Goal: Task Accomplishment & Management: Manage account settings

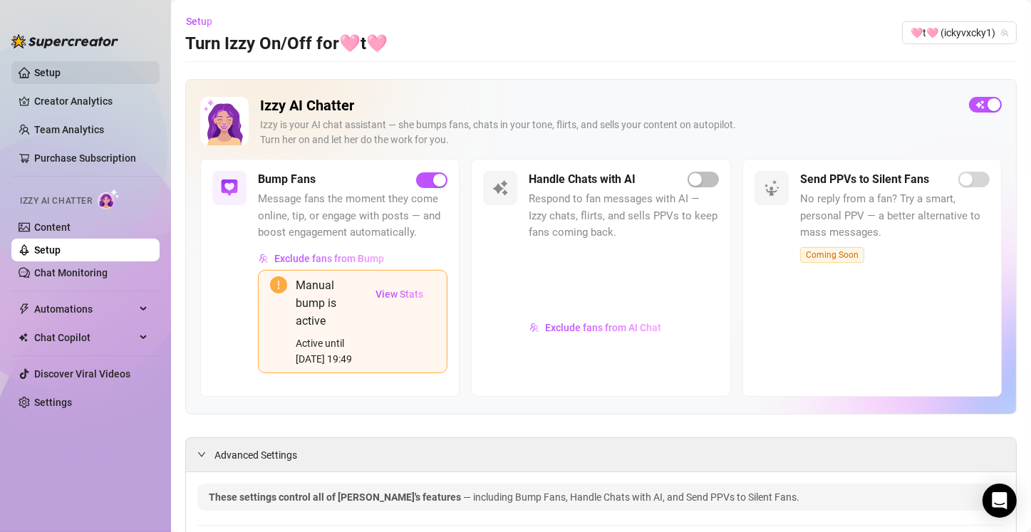
click at [34, 76] on link "Setup" at bounding box center [47, 72] width 26 height 11
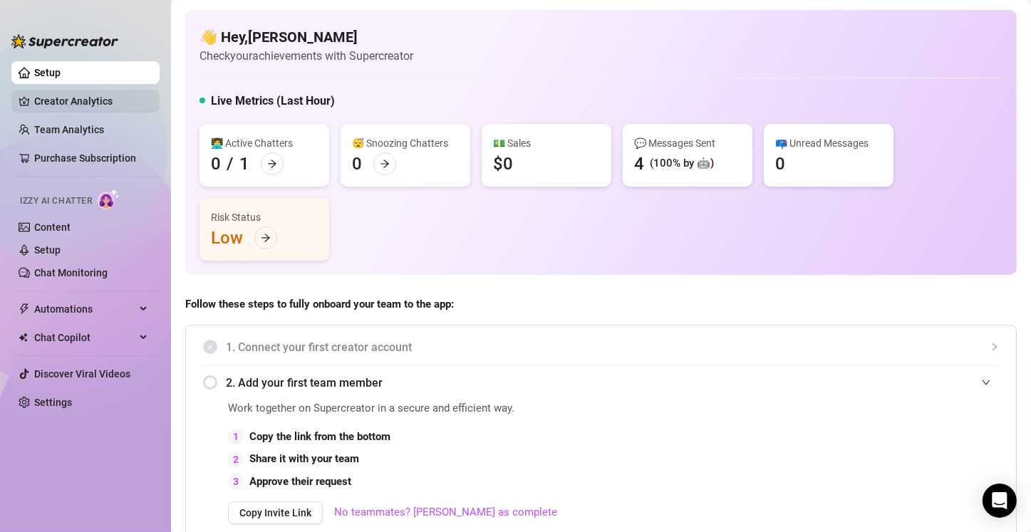
click at [105, 98] on link "Creator Analytics" at bounding box center [91, 101] width 114 height 23
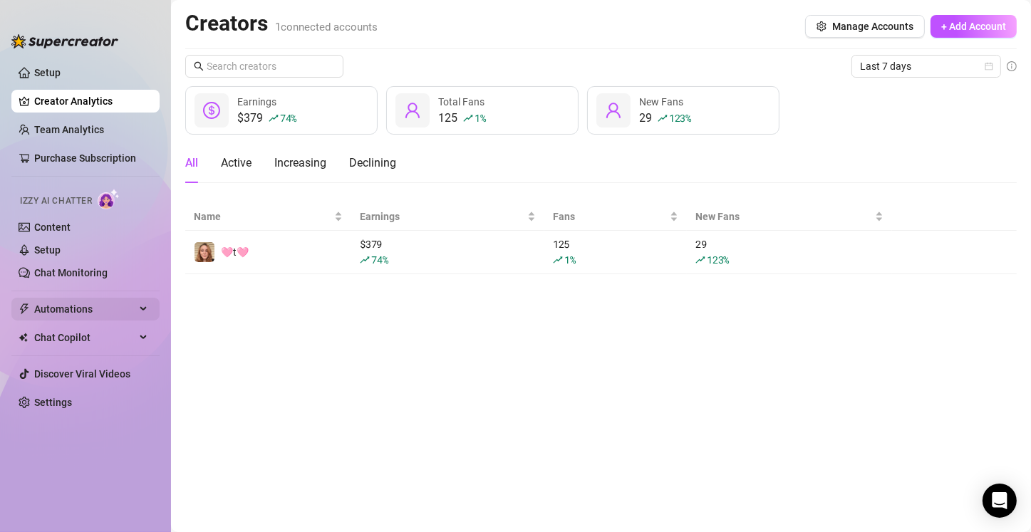
click at [71, 307] on span "Automations" at bounding box center [84, 309] width 101 height 23
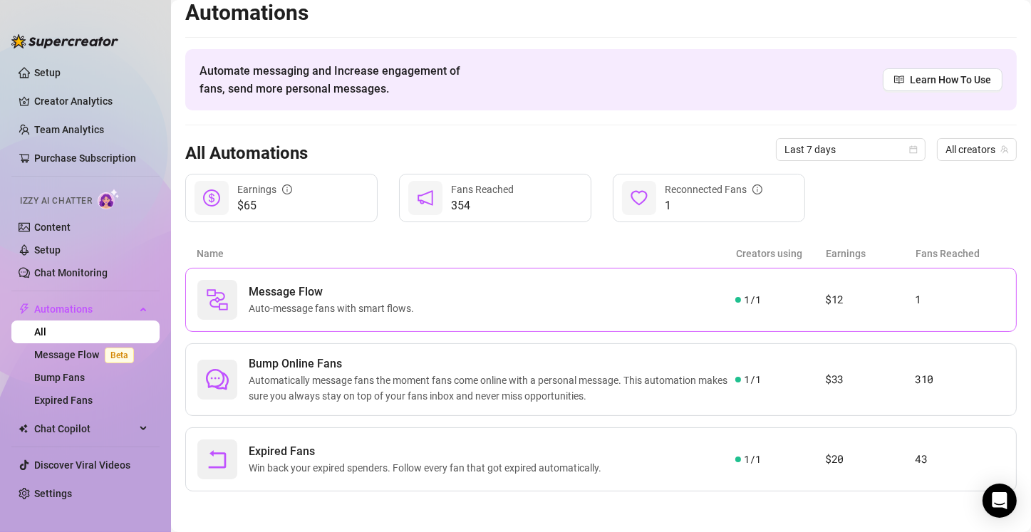
scroll to position [11, 0]
click at [369, 358] on span "Bump Online Fans" at bounding box center [492, 363] width 486 height 17
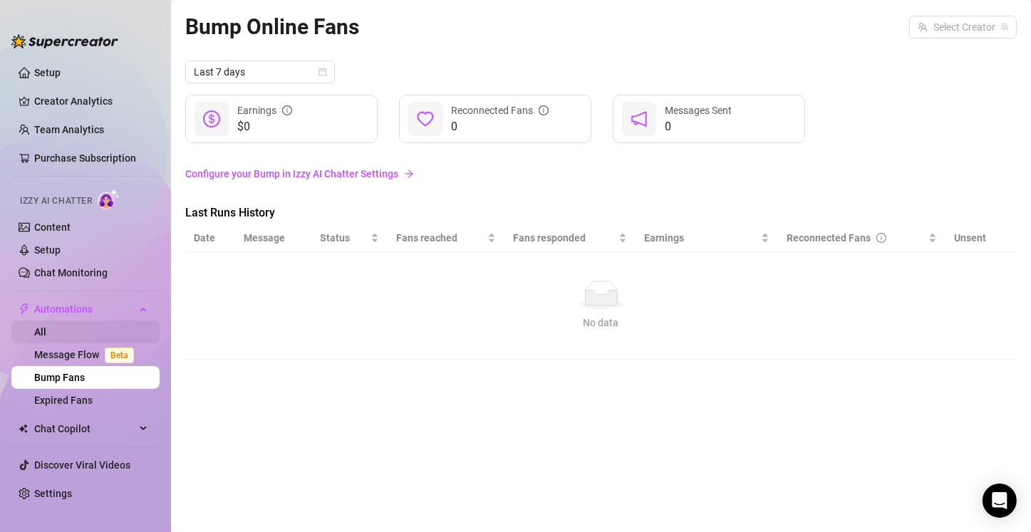
click at [46, 334] on link "All" at bounding box center [40, 331] width 12 height 11
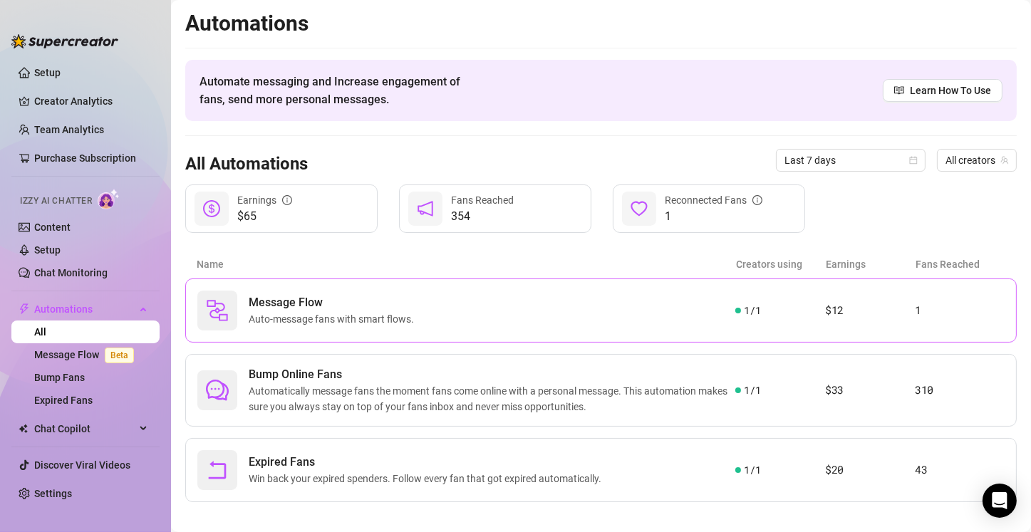
click at [418, 309] on span "Message Flow" at bounding box center [334, 302] width 171 height 17
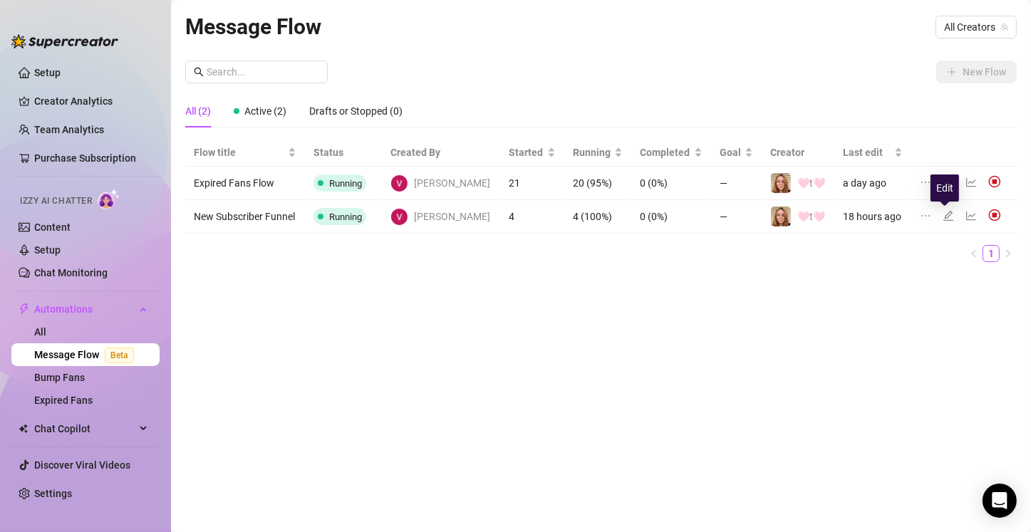
click at [945, 217] on icon "edit" at bounding box center [947, 215] width 11 height 11
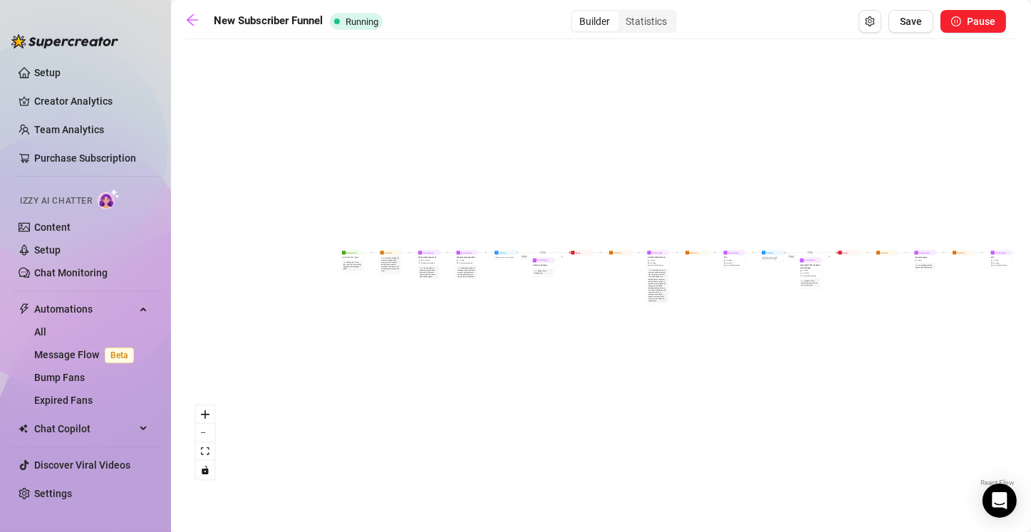
drag, startPoint x: 354, startPoint y: 357, endPoint x: 600, endPoint y: 429, distance: 256.0
click at [623, 454] on div "If True If True If True If False If False If False If True If False Merge Merge…" at bounding box center [600, 268] width 831 height 444
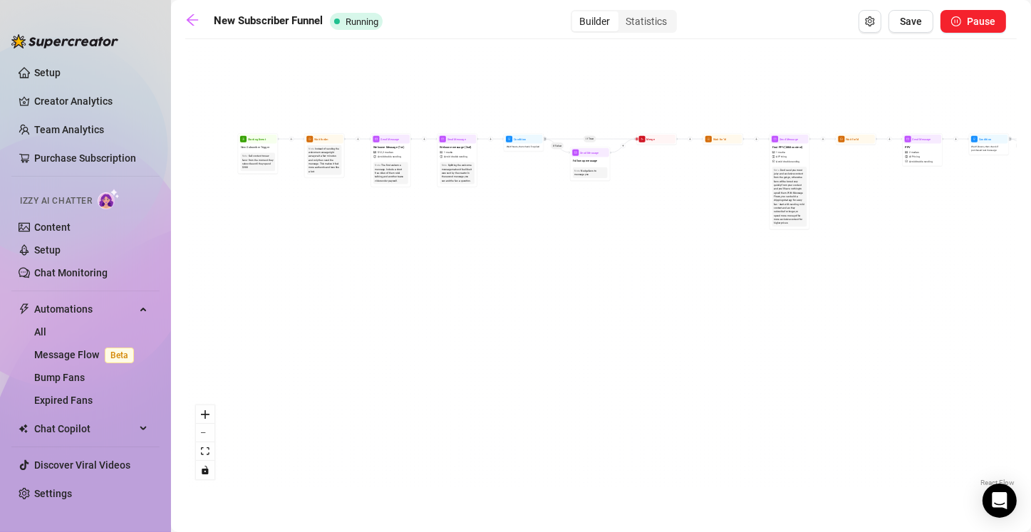
drag, startPoint x: 370, startPoint y: 312, endPoint x: 547, endPoint y: 459, distance: 229.6
click at [547, 459] on div "If True If True If True If False If False If False If True If False Merge Merge…" at bounding box center [600, 268] width 831 height 444
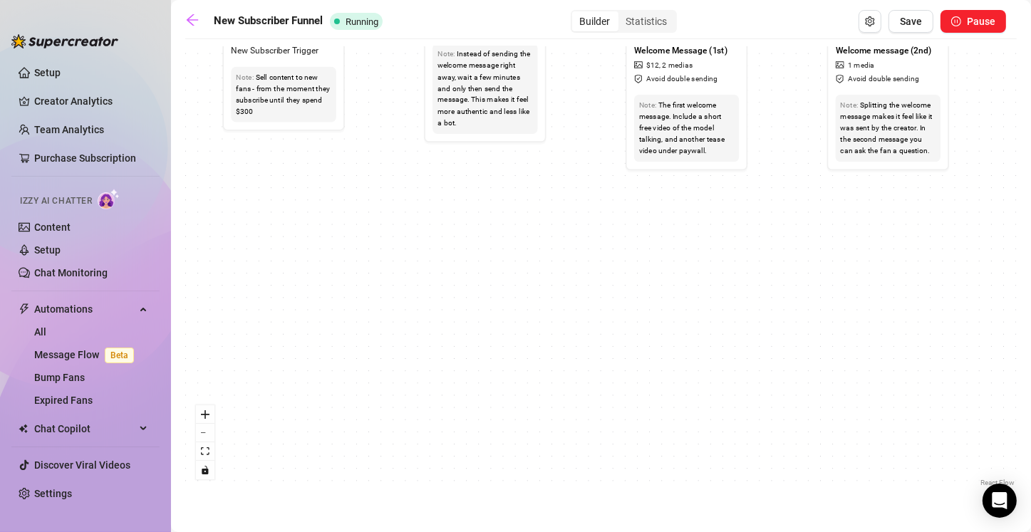
drag, startPoint x: 498, startPoint y: 340, endPoint x: 500, endPoint y: 452, distance: 111.1
click at [500, 452] on div "If True If True If True If False If False If False If True If False Merge Merge…" at bounding box center [600, 268] width 831 height 444
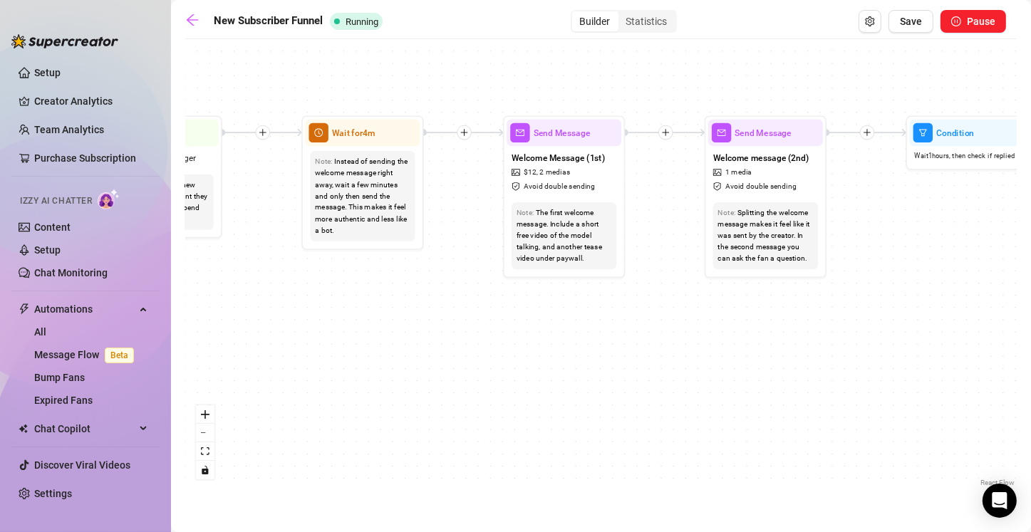
drag, startPoint x: 766, startPoint y: 418, endPoint x: 568, endPoint y: 408, distance: 199.0
click at [568, 408] on div "If True If True If True If False If False If False If True If False Merge Merge…" at bounding box center [600, 268] width 831 height 444
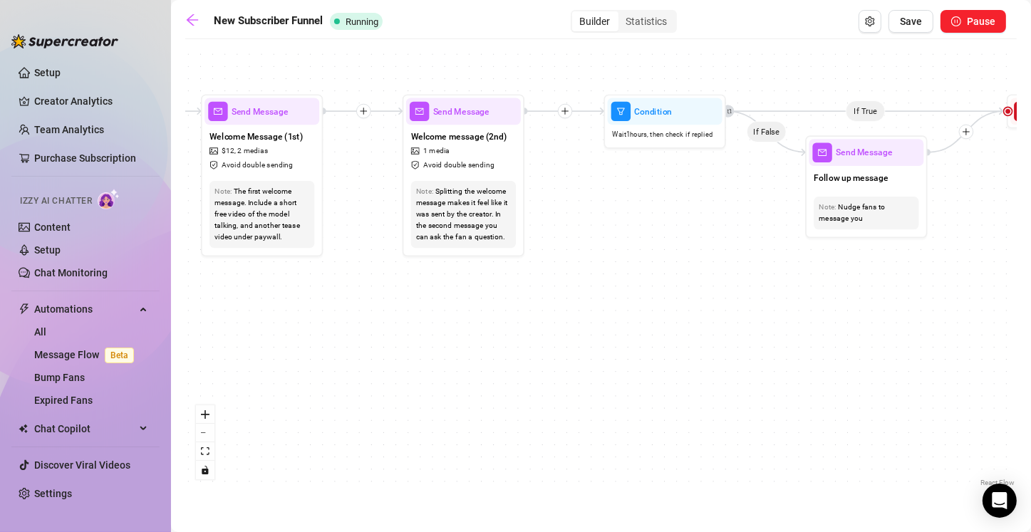
drag, startPoint x: 757, startPoint y: 423, endPoint x: 533, endPoint y: 407, distance: 224.2
click at [533, 407] on div "If True If True If True If False If False If False If True If False Merge Merge…" at bounding box center [600, 268] width 831 height 444
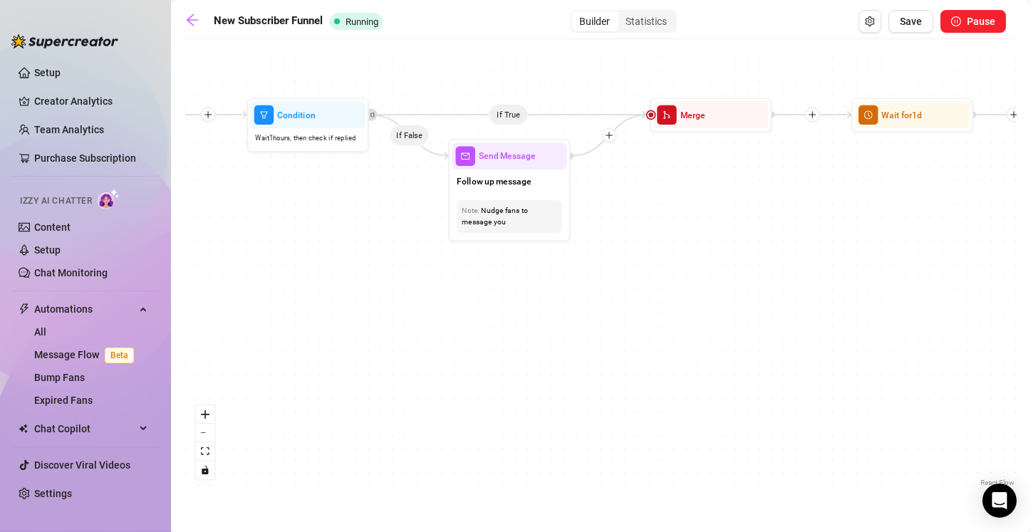
drag, startPoint x: 503, startPoint y: 412, endPoint x: 426, endPoint y: 405, distance: 77.3
click at [422, 407] on div "If True If True If True If False If False If False If True If False Merge Merge…" at bounding box center [600, 268] width 831 height 444
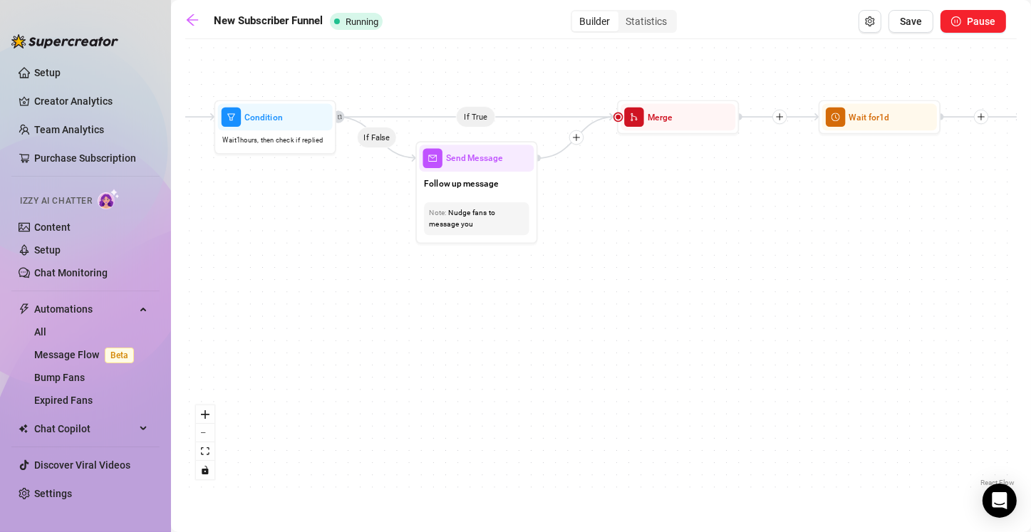
drag, startPoint x: 888, startPoint y: 432, endPoint x: 603, endPoint y: 417, distance: 285.3
click at [603, 417] on div "If True If True If True If False If False If False If True If False Merge Merge…" at bounding box center [600, 268] width 831 height 444
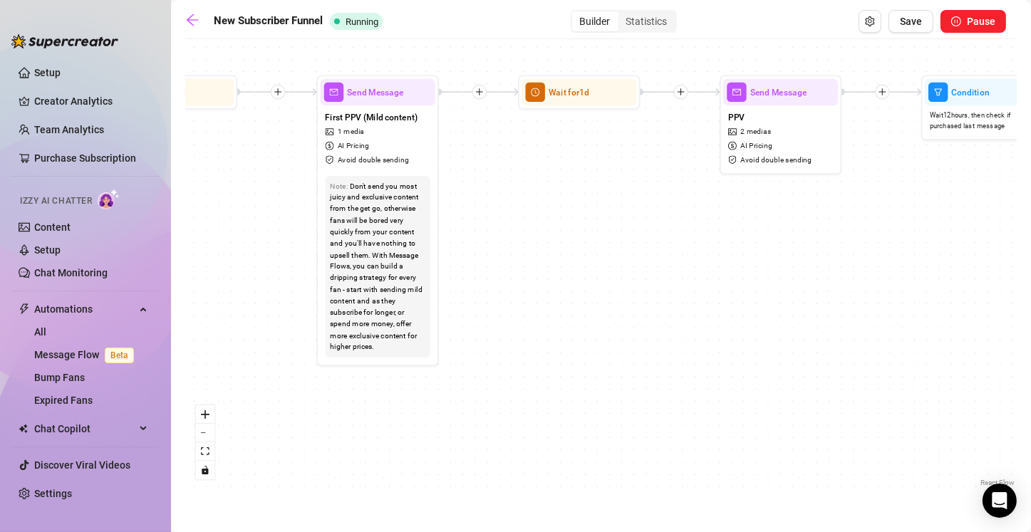
drag, startPoint x: 587, startPoint y: 417, endPoint x: 407, endPoint y: 397, distance: 180.5
click at [407, 397] on div "If True If True If True If False If False If False If True If False Merge Merge…" at bounding box center [600, 268] width 831 height 444
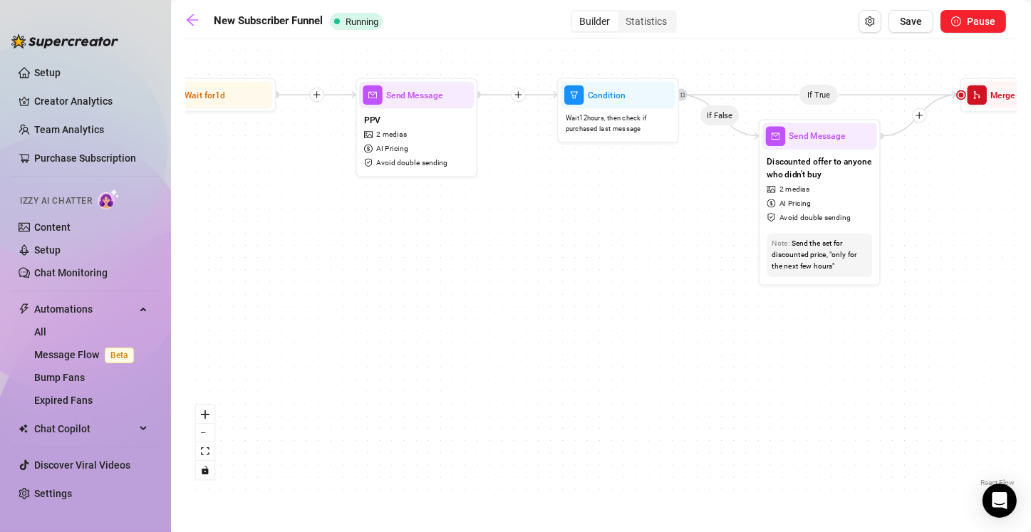
drag, startPoint x: 862, startPoint y: 432, endPoint x: 512, endPoint y: 429, distance: 349.7
click at [480, 432] on div "If True If True If True If False If False If False If True If False Merge Merge…" at bounding box center [600, 268] width 831 height 444
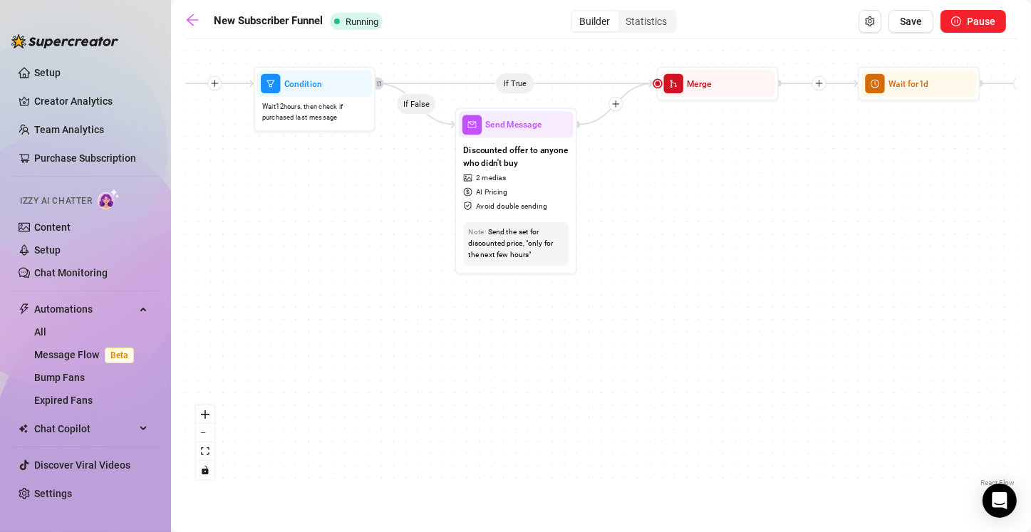
drag, startPoint x: 532, startPoint y: 439, endPoint x: 481, endPoint y: 428, distance: 52.5
click at [472, 433] on div "If True If True If True If False If False If False If True If False Merge Merge…" at bounding box center [600, 268] width 831 height 444
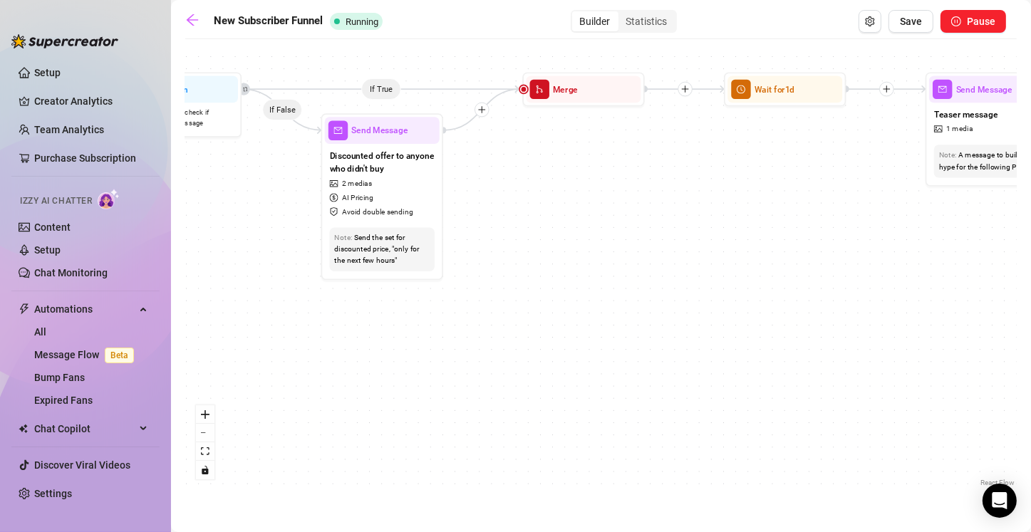
drag, startPoint x: 729, startPoint y: 427, endPoint x: 552, endPoint y: 399, distance: 178.9
click at [546, 417] on div "If True If True If True If False If False If False If True If False Merge Merge…" at bounding box center [600, 268] width 831 height 444
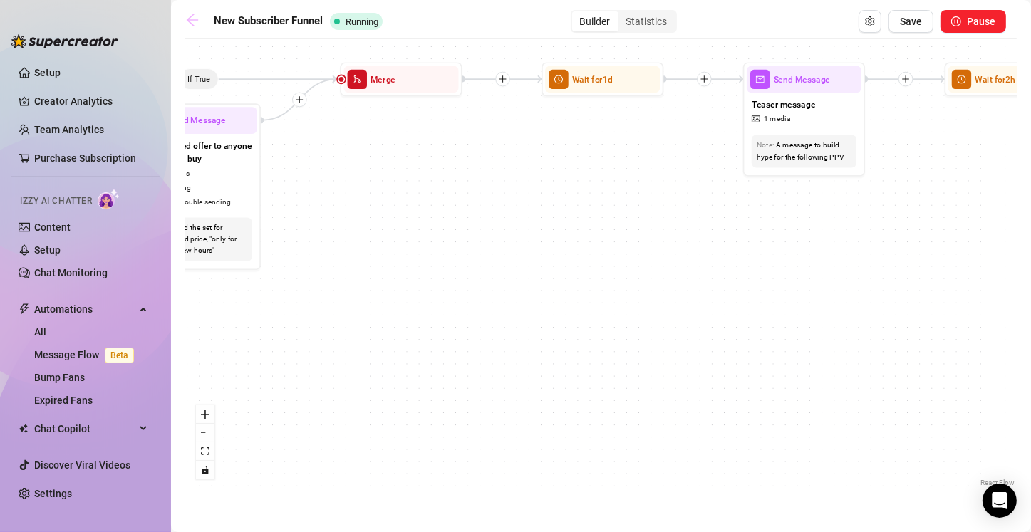
click at [192, 19] on icon "arrow-left" at bounding box center [192, 20] width 14 height 14
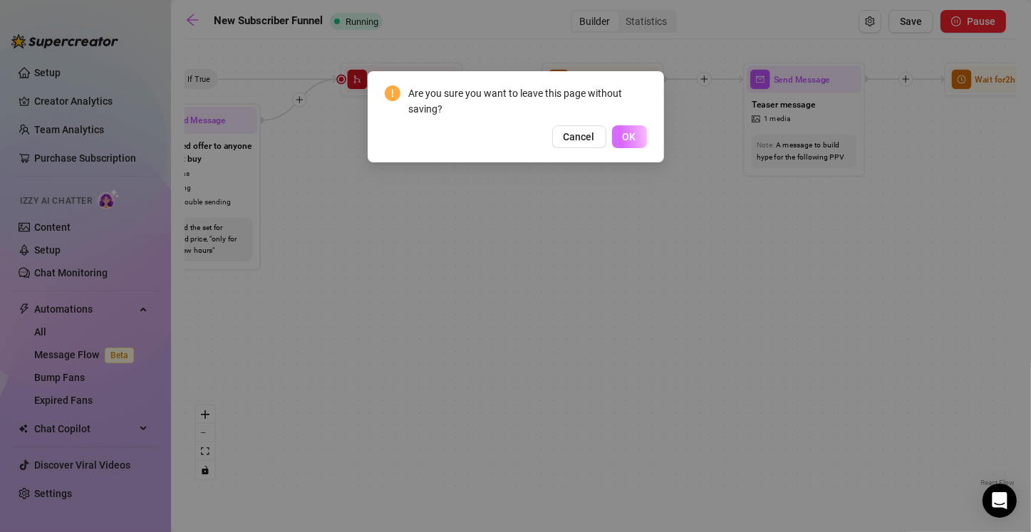
click at [623, 135] on span "OK" at bounding box center [630, 136] width 14 height 11
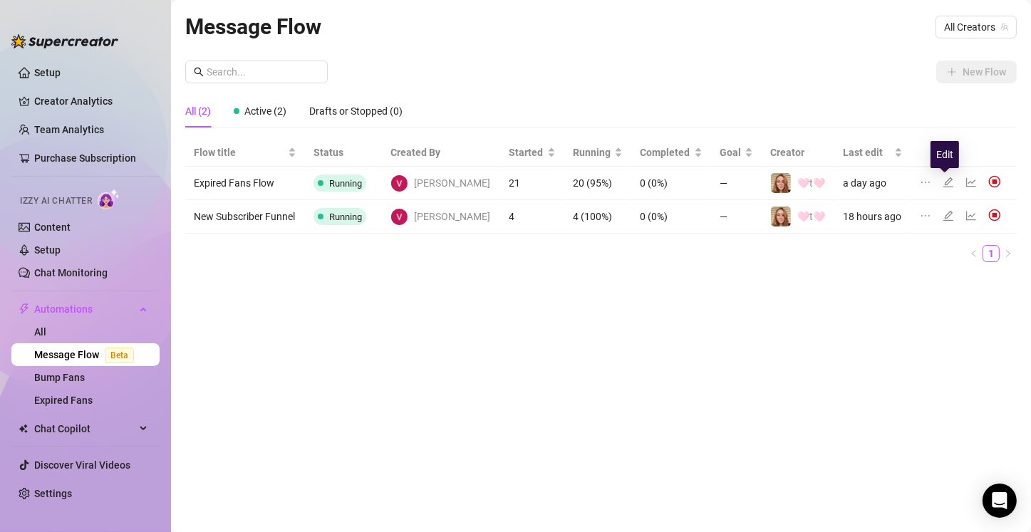
click at [943, 182] on icon "edit" at bounding box center [947, 182] width 11 height 11
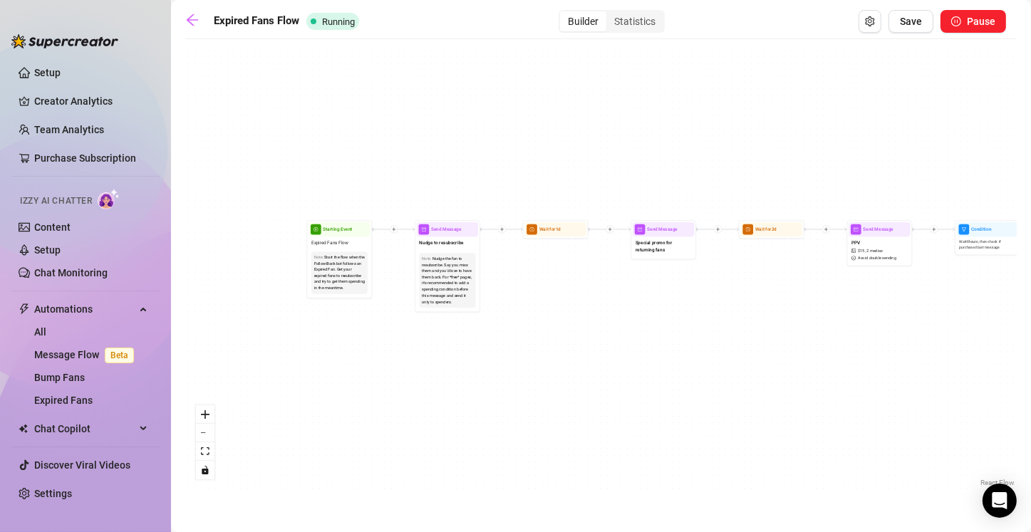
drag, startPoint x: 363, startPoint y: 328, endPoint x: 580, endPoint y: 369, distance: 221.1
click at [580, 369] on div "If True If False Send Message Send Message Wait for 2d Merge Send Message Follo…" at bounding box center [600, 268] width 831 height 444
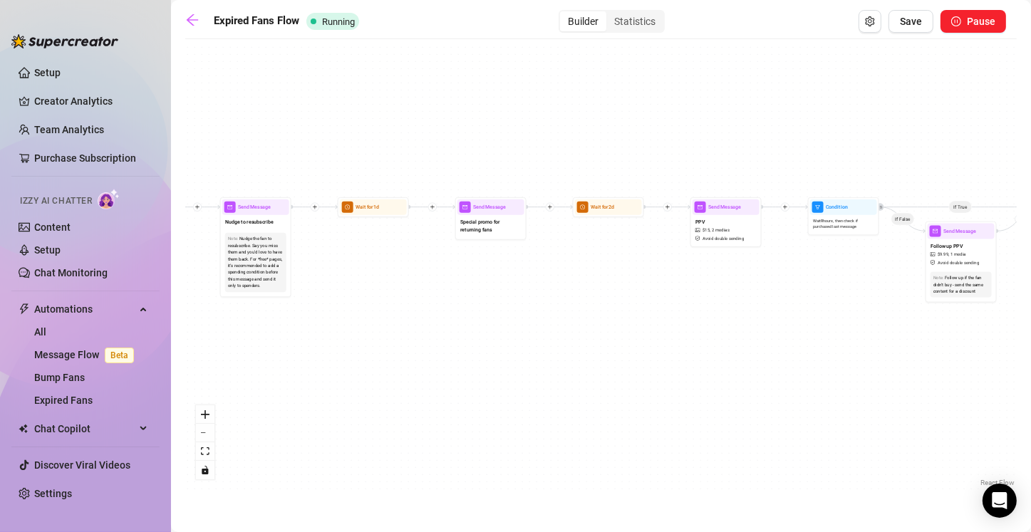
drag, startPoint x: 768, startPoint y: 384, endPoint x: 693, endPoint y: 367, distance: 76.7
click at [507, 375] on div "If True If False Send Message Send Message Wait for 2d Merge Send Message Follo…" at bounding box center [600, 268] width 831 height 444
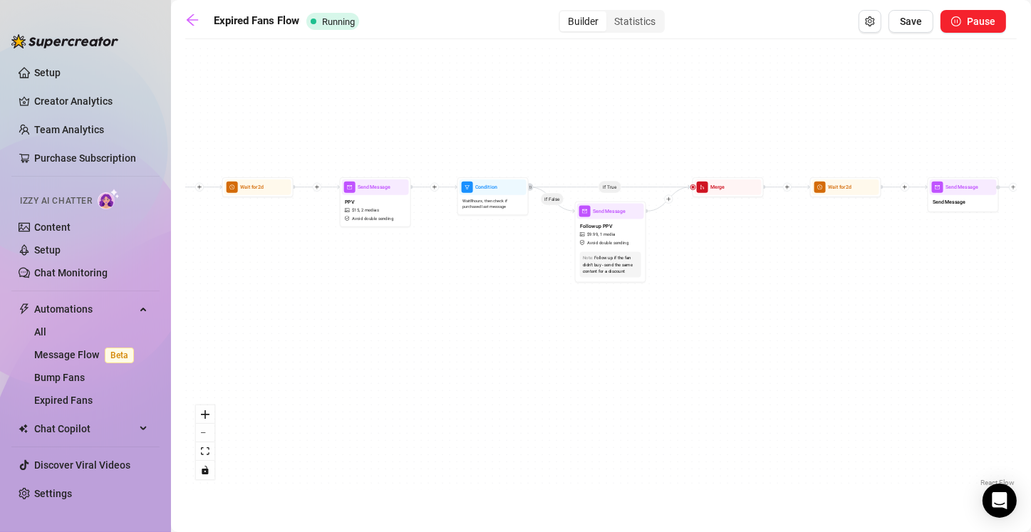
drag, startPoint x: 928, startPoint y: 385, endPoint x: 611, endPoint y: 372, distance: 317.2
click at [611, 372] on div "If True If False Send Message Send Message Wait for 2d Merge Send Message Follo…" at bounding box center [600, 268] width 831 height 444
click at [192, 19] on icon "arrow-left" at bounding box center [192, 20] width 14 height 14
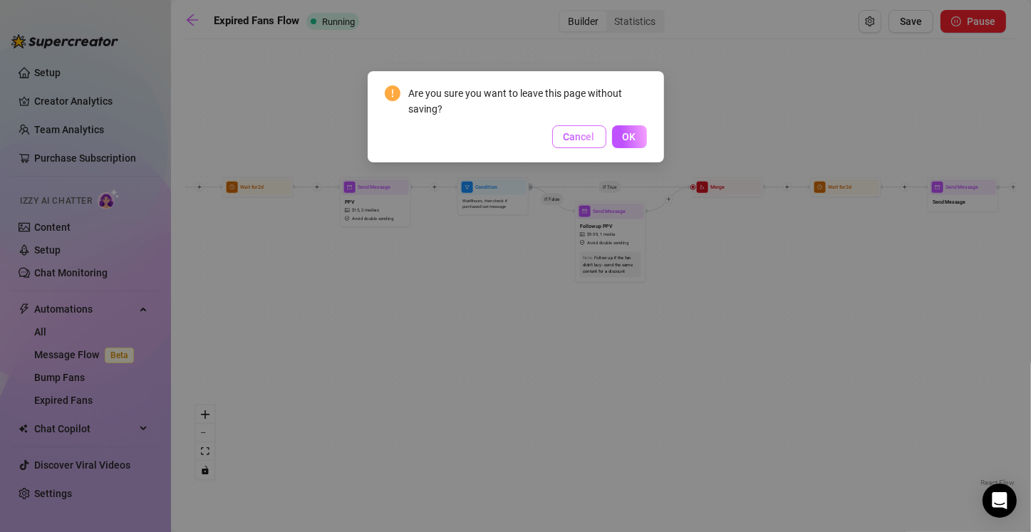
click at [580, 138] on span "Cancel" at bounding box center [578, 136] width 31 height 11
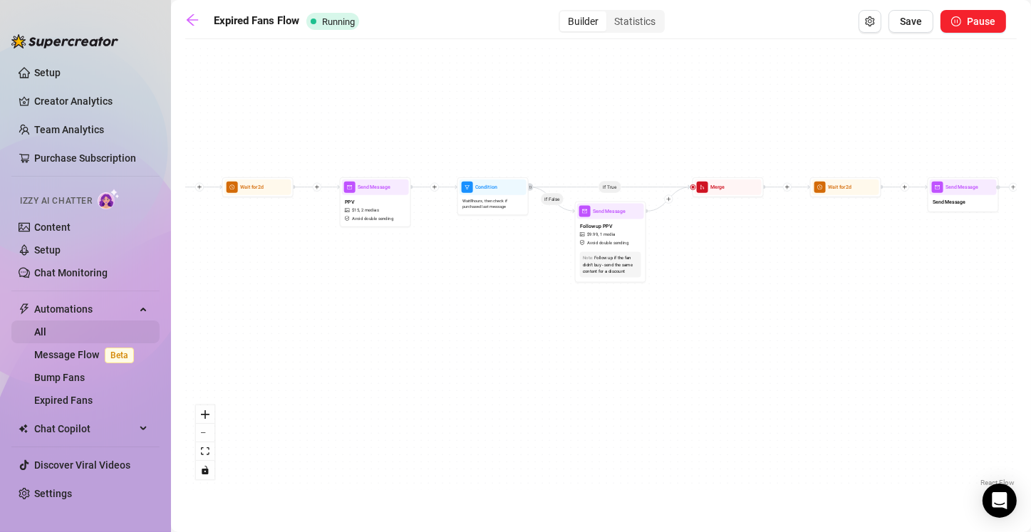
click at [43, 333] on link "All" at bounding box center [40, 331] width 12 height 11
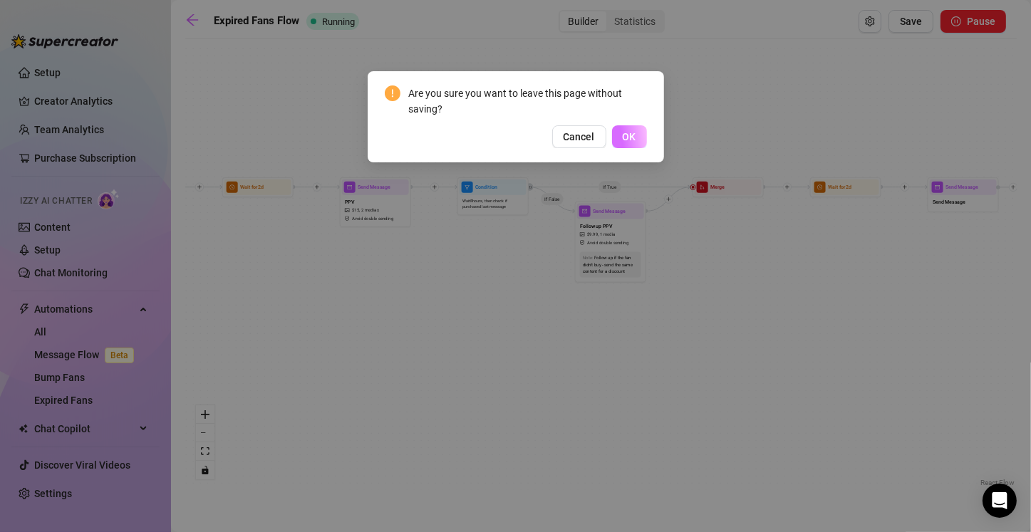
click at [630, 138] on span "OK" at bounding box center [630, 136] width 14 height 11
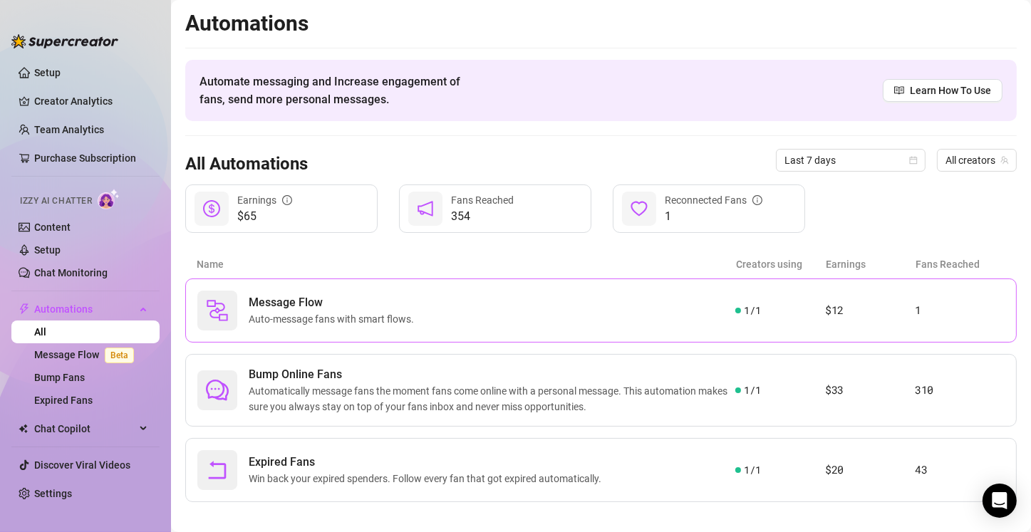
scroll to position [11, 0]
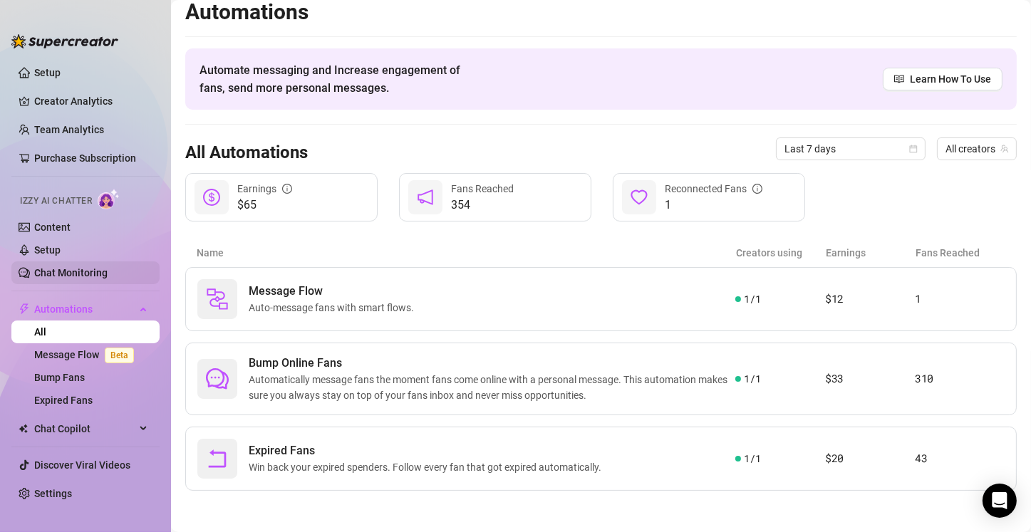
click at [48, 269] on link "Chat Monitoring" at bounding box center [70, 272] width 73 height 11
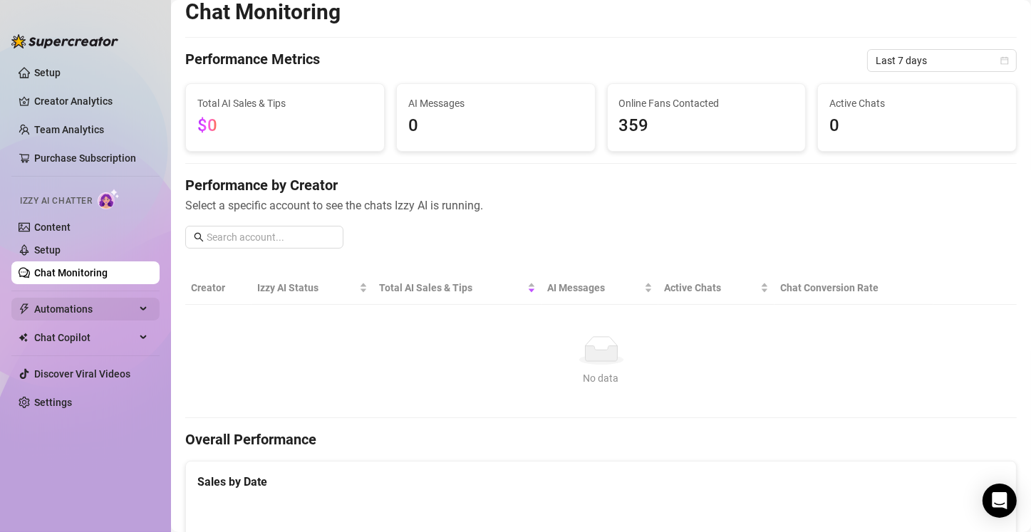
click at [73, 311] on span "Automations" at bounding box center [84, 309] width 101 height 23
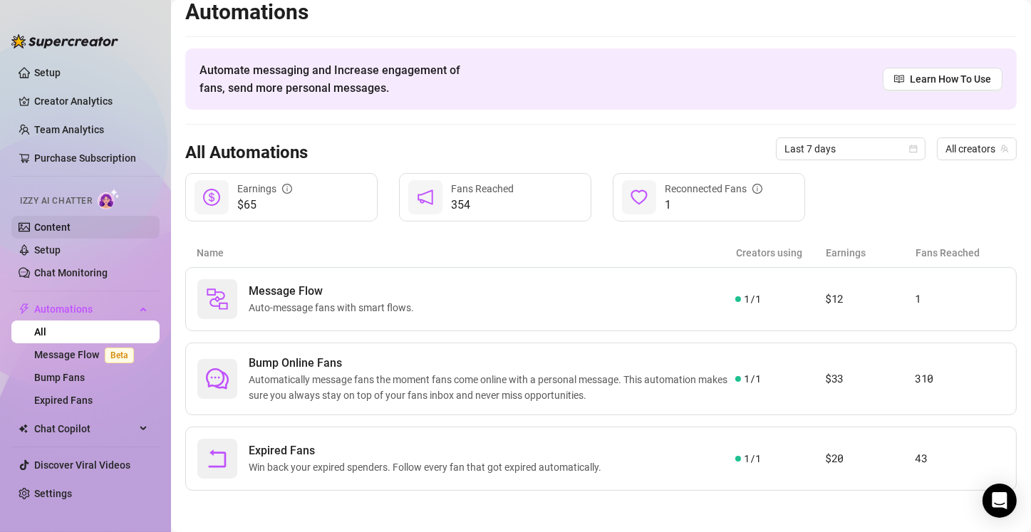
click at [53, 222] on link "Content" at bounding box center [52, 227] width 36 height 11
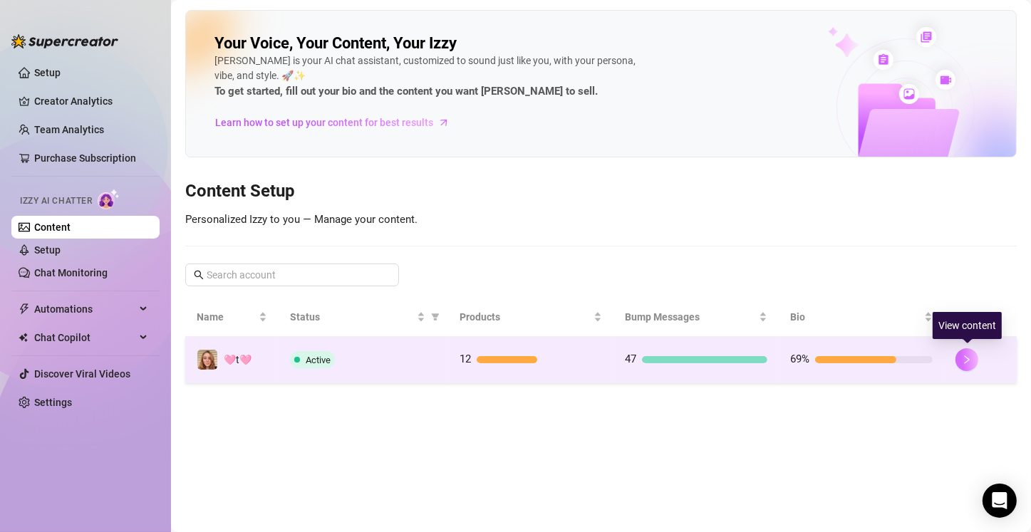
click at [972, 361] on button "button" at bounding box center [966, 359] width 23 height 23
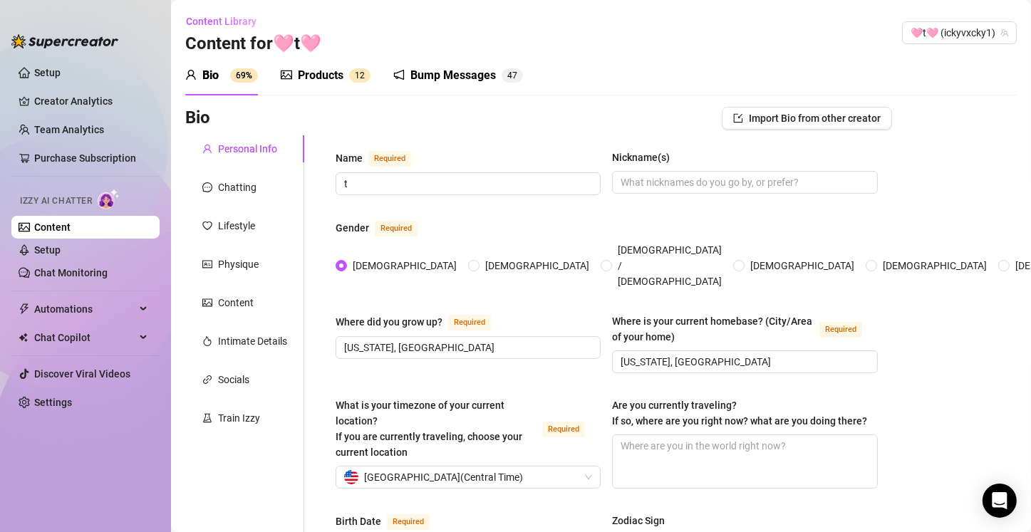
click at [334, 79] on div "Products" at bounding box center [321, 75] width 46 height 17
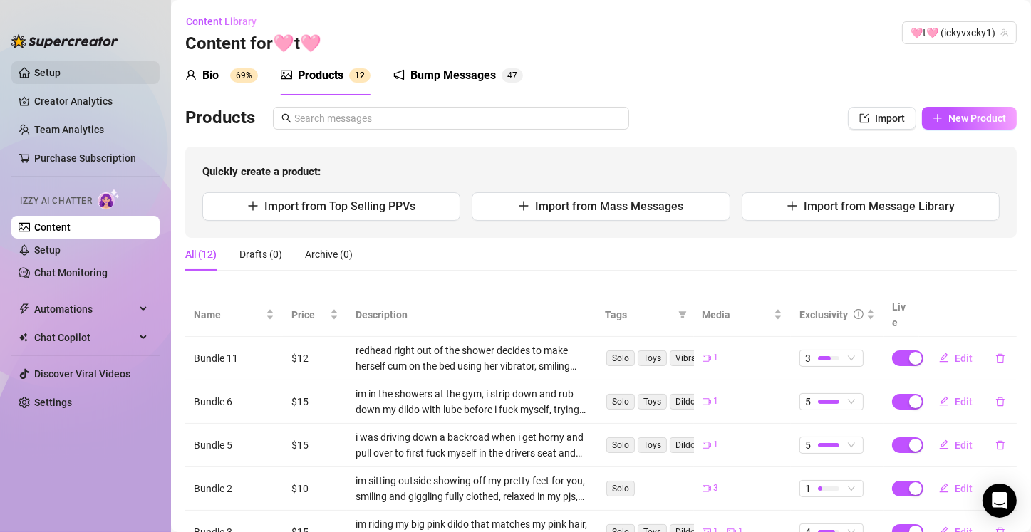
click at [48, 68] on link "Setup" at bounding box center [47, 72] width 26 height 11
